Goal: Task Accomplishment & Management: Manage account settings

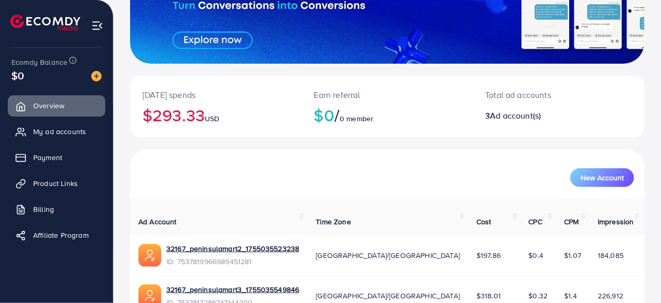
scroll to position [227, 0]
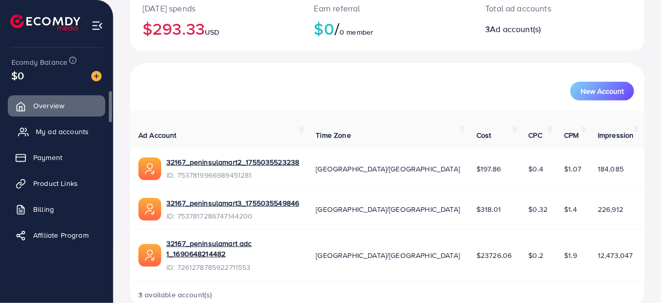
click at [83, 131] on span "My ad accounts" at bounding box center [62, 131] width 53 height 10
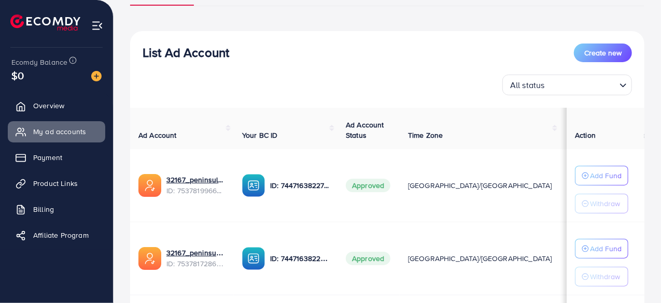
scroll to position [95, 0]
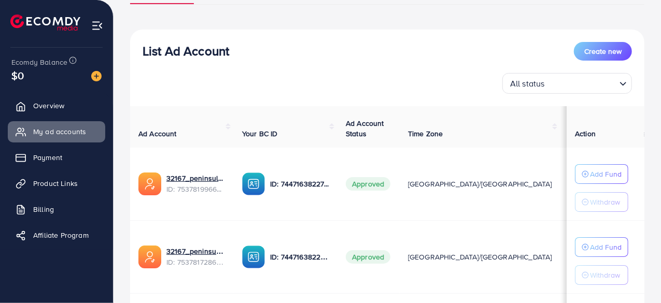
click at [427, 44] on div "List Ad Account Create new" at bounding box center [386, 51] width 489 height 19
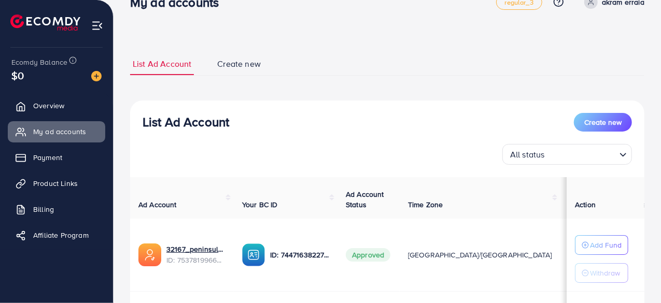
scroll to position [0, 0]
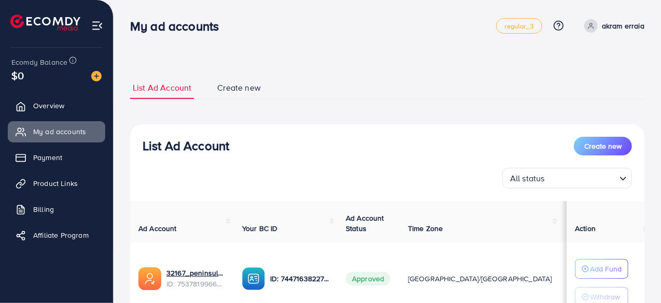
click at [292, 146] on div "List Ad Account Create new" at bounding box center [386, 146] width 489 height 19
click at [94, 75] on img at bounding box center [96, 76] width 10 height 10
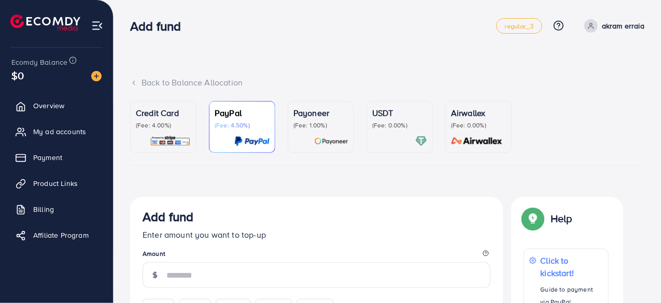
scroll to position [11, 0]
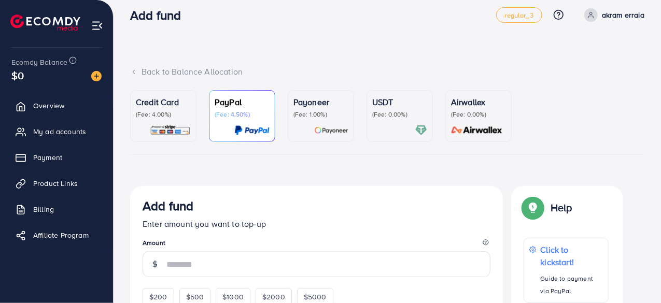
click at [167, 117] on p "(Fee: 4.00%)" at bounding box center [163, 114] width 55 height 8
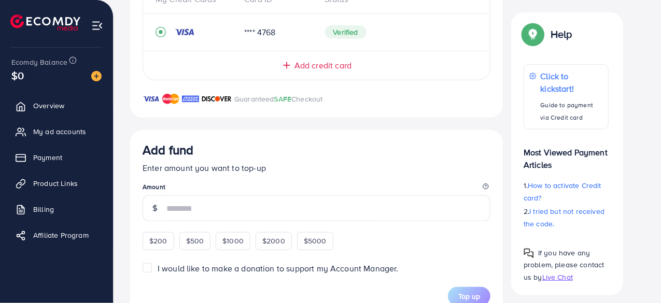
scroll to position [251, 0]
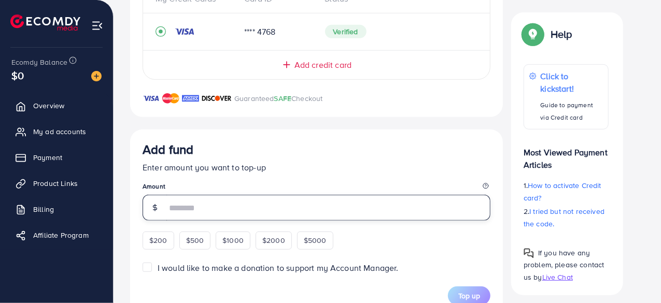
click at [191, 207] on input "number" at bounding box center [328, 208] width 324 height 26
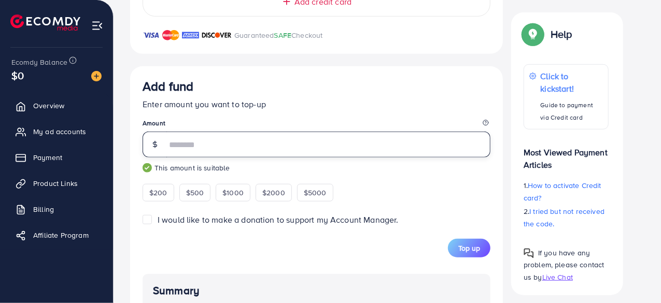
scroll to position [312, 0]
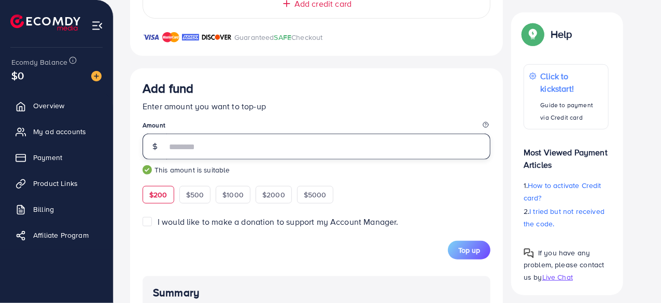
type input "***"
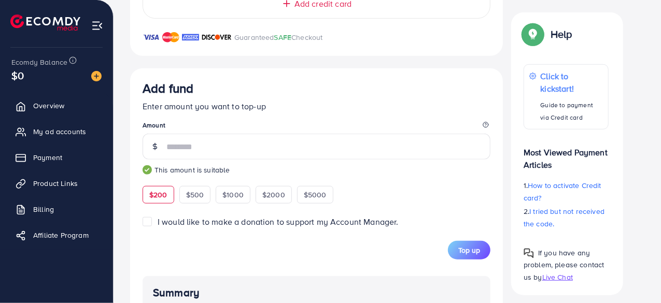
click at [379, 256] on div "Top up" at bounding box center [316, 250] width 348 height 19
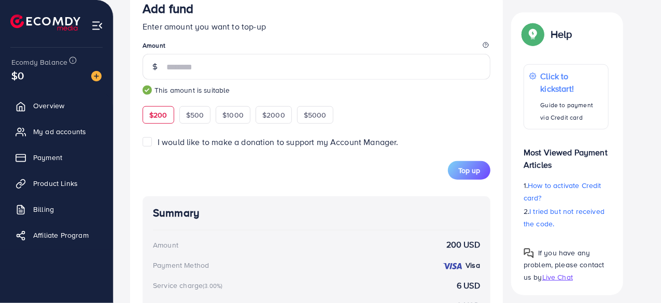
scroll to position [390, 0]
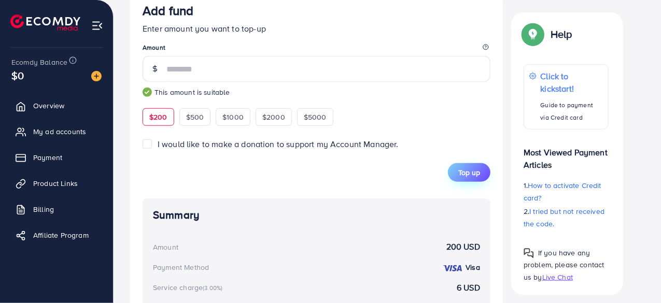
click at [466, 176] on button "Top up" at bounding box center [469, 172] width 42 height 19
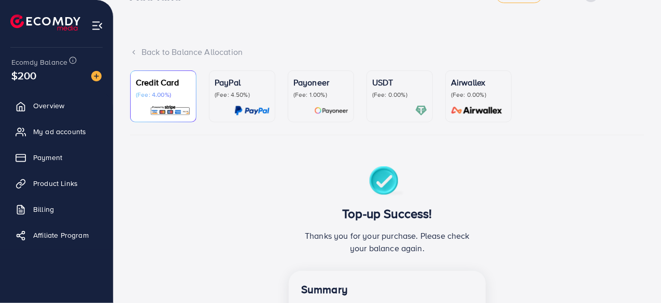
scroll to position [0, 0]
